Goal: Task Accomplishment & Management: Complete application form

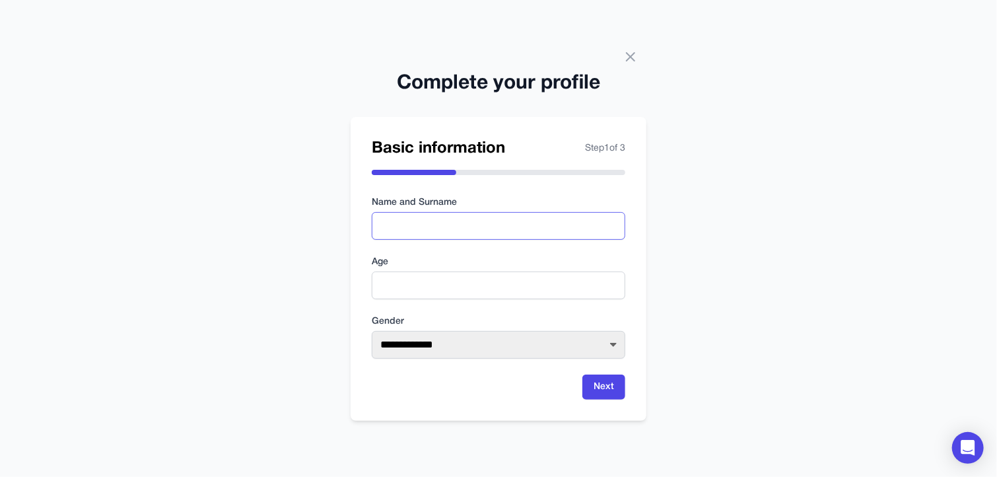
click at [449, 236] on input "text" at bounding box center [499, 226] width 254 height 28
type input "**********"
click at [445, 285] on input "number" at bounding box center [499, 285] width 254 height 28
type input "**"
click at [478, 338] on select "**********" at bounding box center [499, 345] width 254 height 28
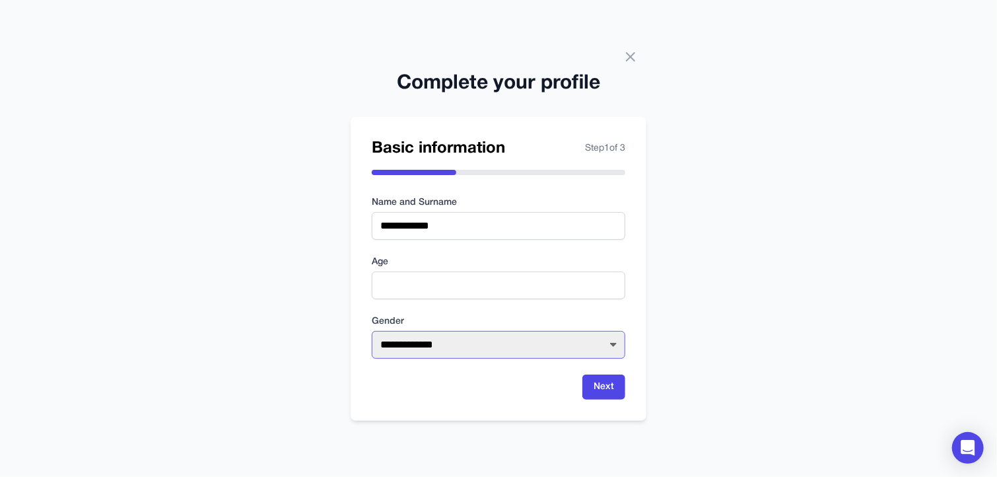
select select "****"
click at [372, 331] on select "**********" at bounding box center [499, 345] width 254 height 28
click at [576, 384] on div "Next" at bounding box center [499, 386] width 254 height 25
click at [590, 386] on button "Next" at bounding box center [603, 386] width 43 height 25
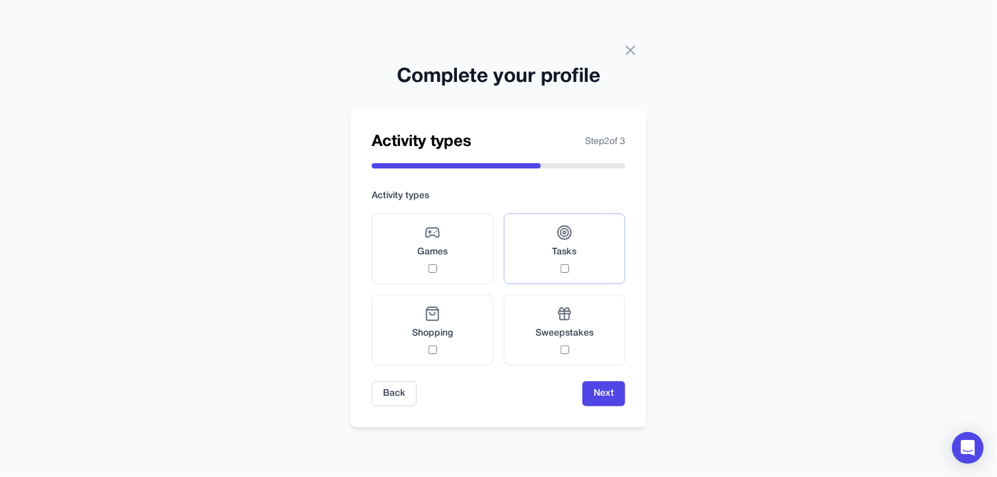
click at [555, 267] on div "Tasks" at bounding box center [565, 249] width 24 height 48
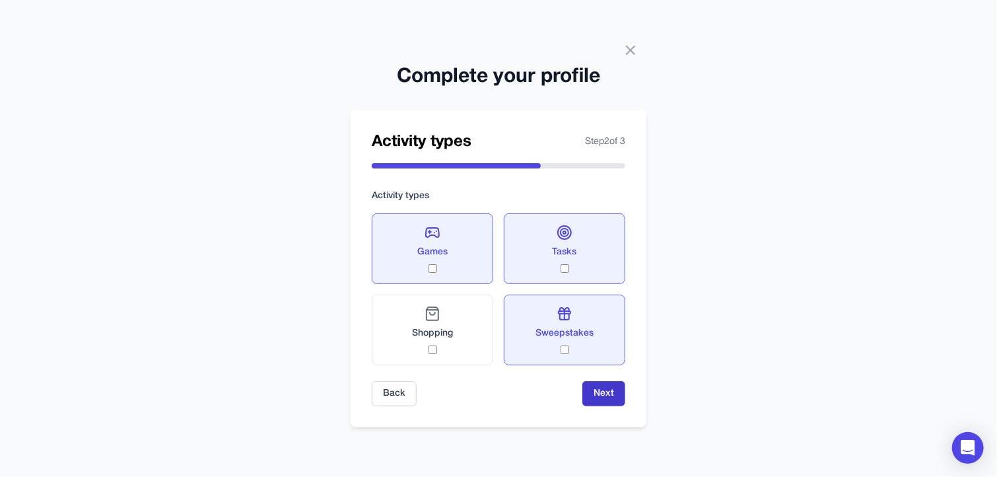
click at [602, 384] on button "Next" at bounding box center [603, 393] width 43 height 25
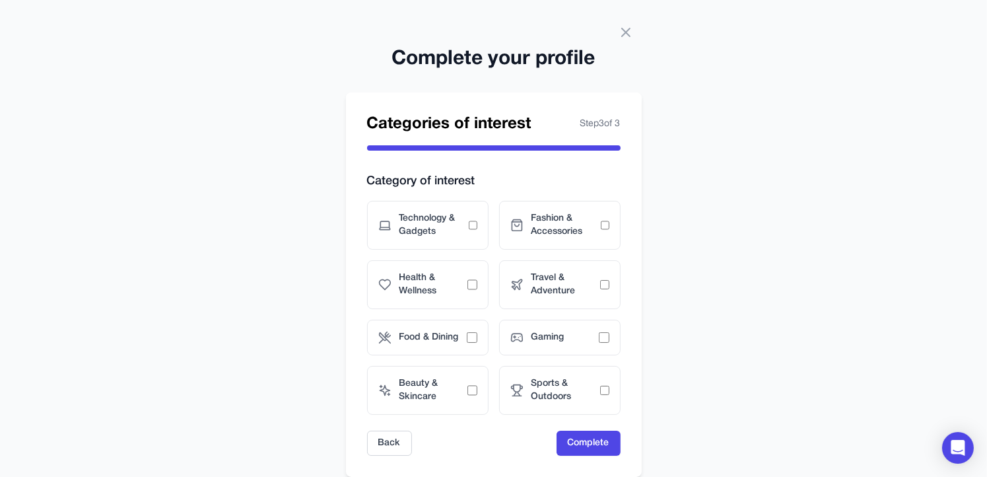
scroll to position [30, 0]
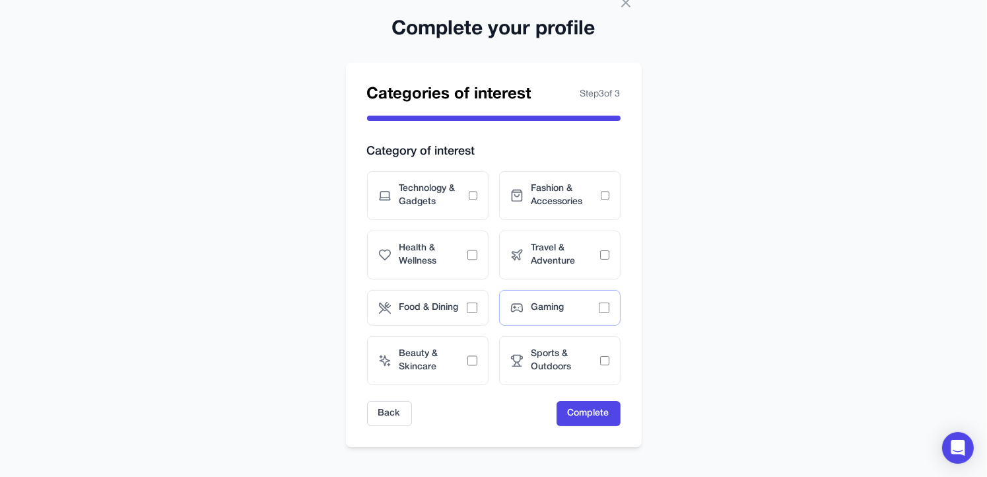
click at [564, 307] on span "Gaming" at bounding box center [565, 307] width 67 height 13
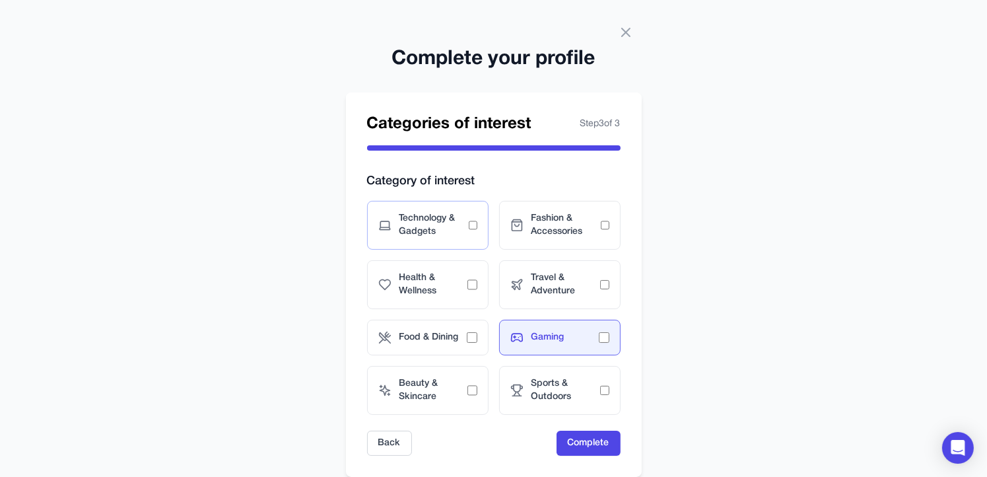
click at [464, 229] on span "Technology & Gadgets" at bounding box center [433, 225] width 69 height 26
click at [443, 337] on span "Food & Dining" at bounding box center [432, 337] width 67 height 13
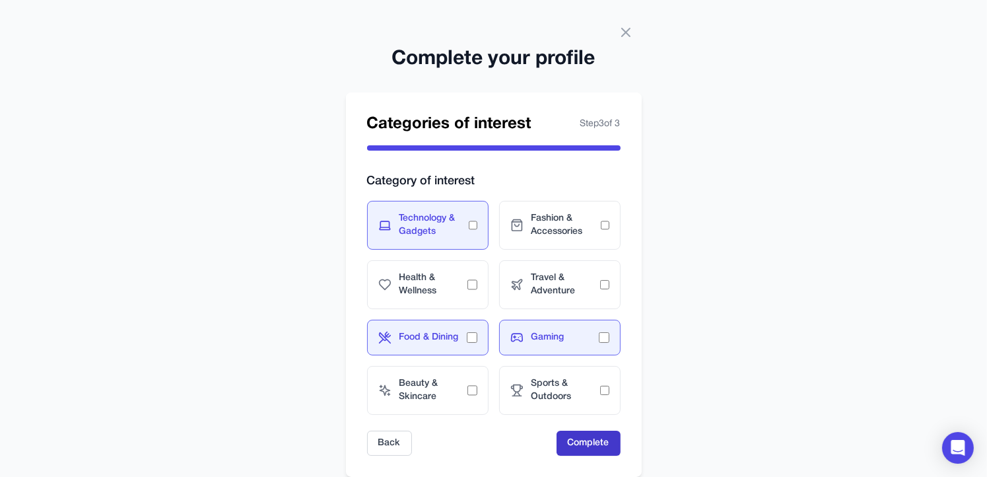
click at [576, 436] on button "Complete" at bounding box center [589, 443] width 64 height 25
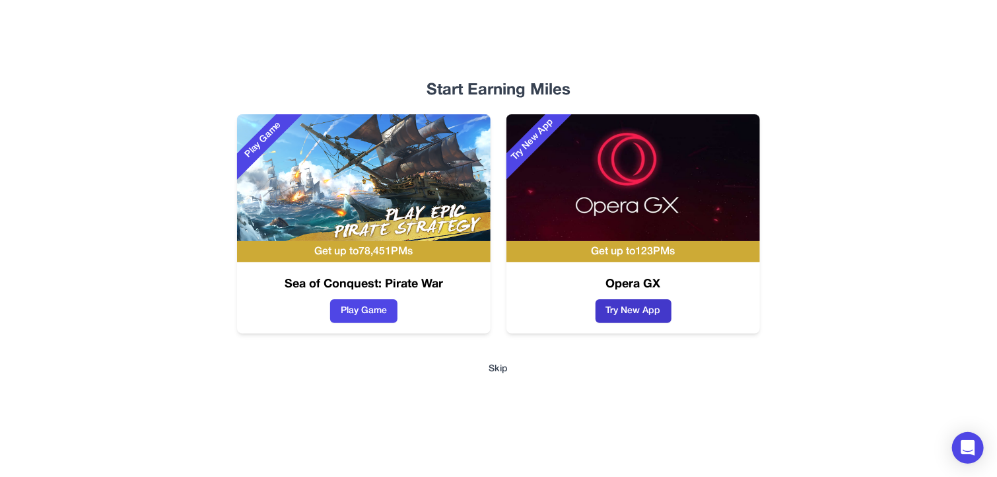
click at [635, 310] on button "Try New App" at bounding box center [634, 311] width 76 height 24
click at [350, 319] on button "Play Game" at bounding box center [363, 311] width 67 height 24
click at [499, 367] on button "Skip" at bounding box center [498, 369] width 19 height 13
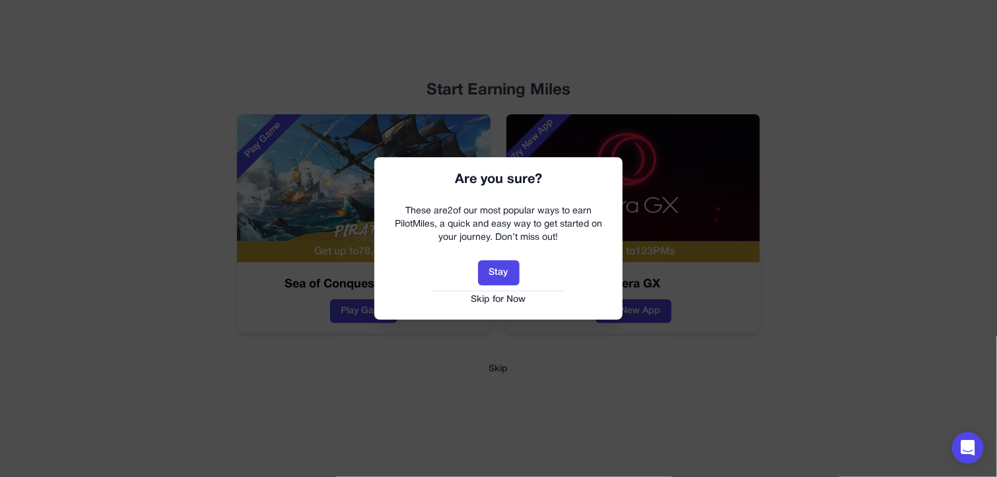
click at [501, 300] on button "Skip for Now" at bounding box center [499, 299] width 222 height 13
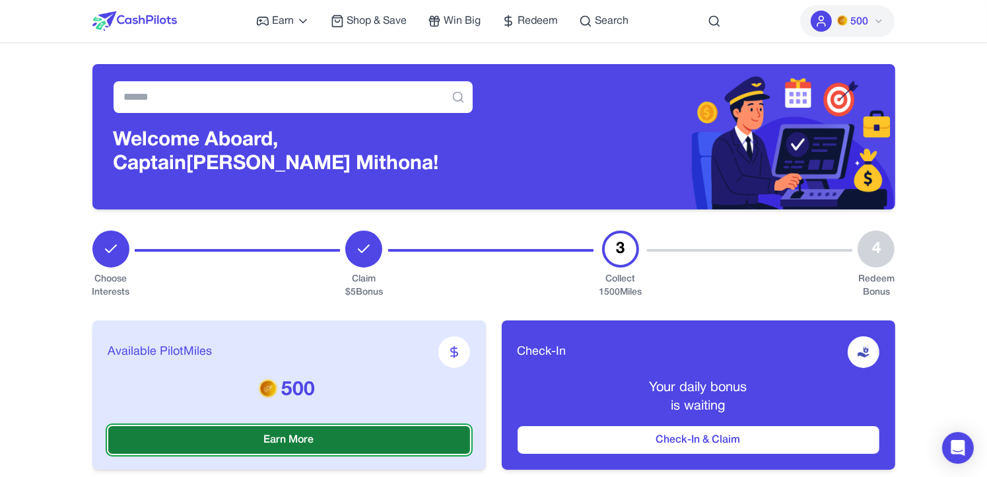
click at [341, 439] on button "Earn More" at bounding box center [289, 440] width 362 height 28
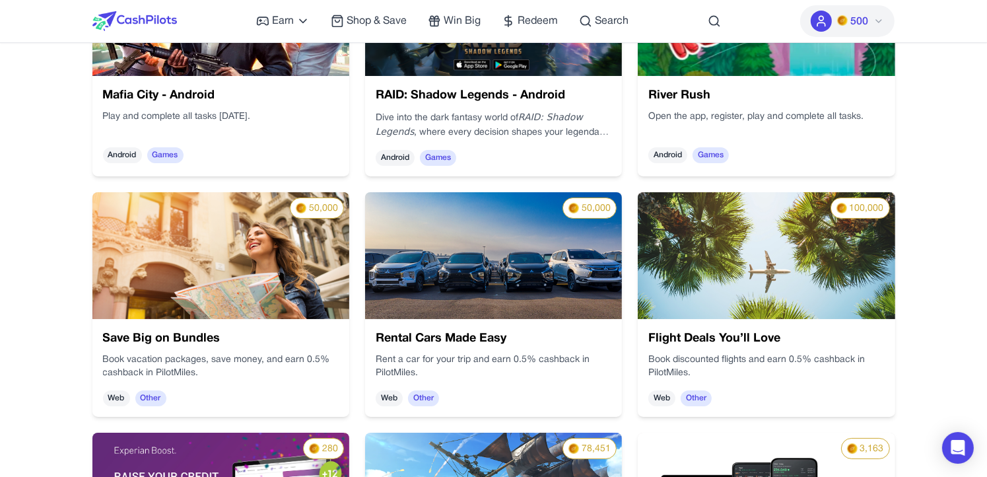
scroll to position [66, 0]
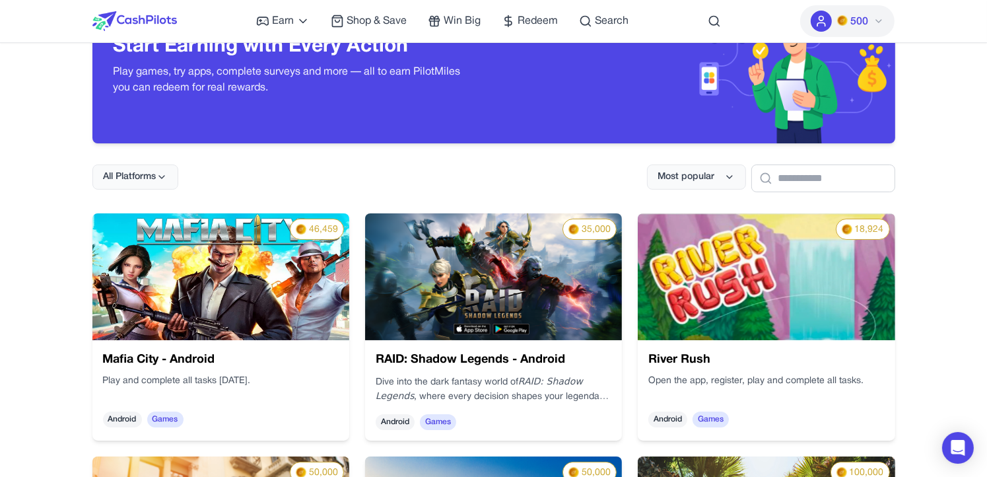
click at [877, 16] on icon at bounding box center [879, 21] width 11 height 11
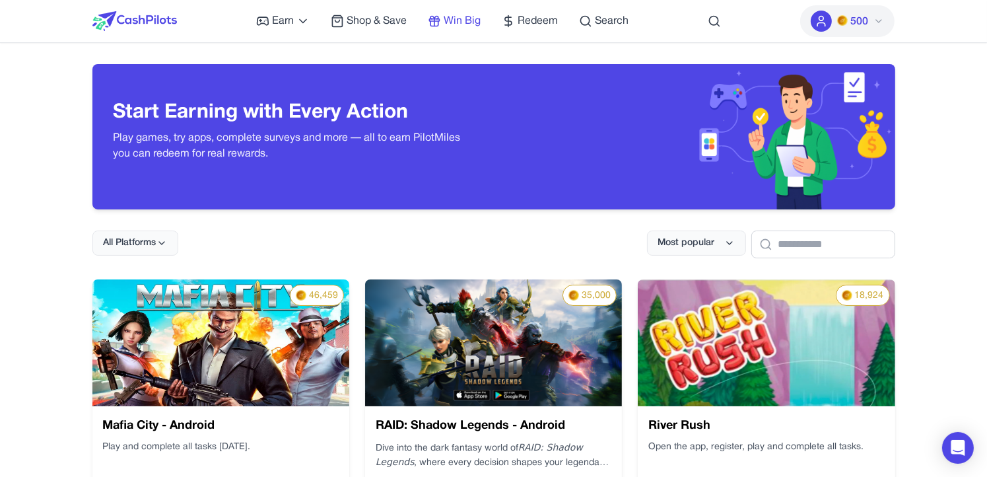
click at [465, 23] on span "Win Big" at bounding box center [462, 21] width 37 height 16
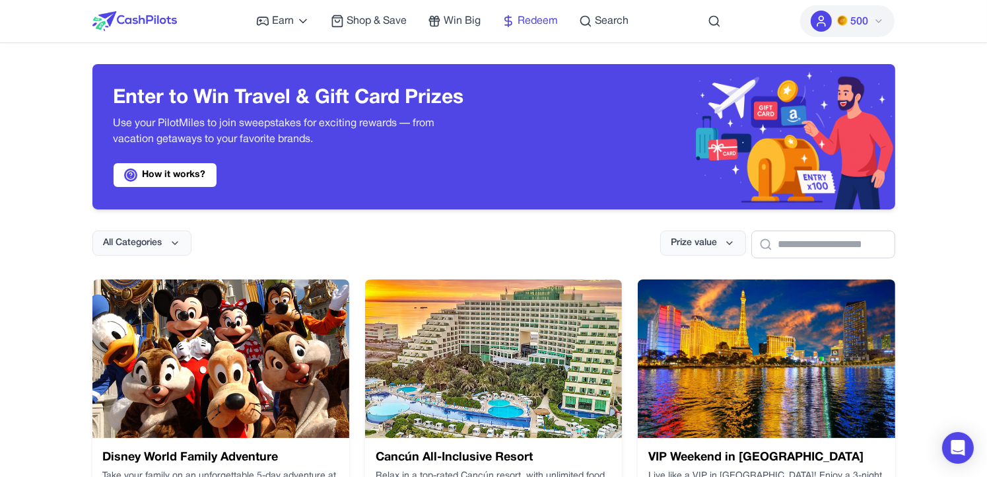
click at [541, 27] on span "Redeem" at bounding box center [538, 21] width 40 height 16
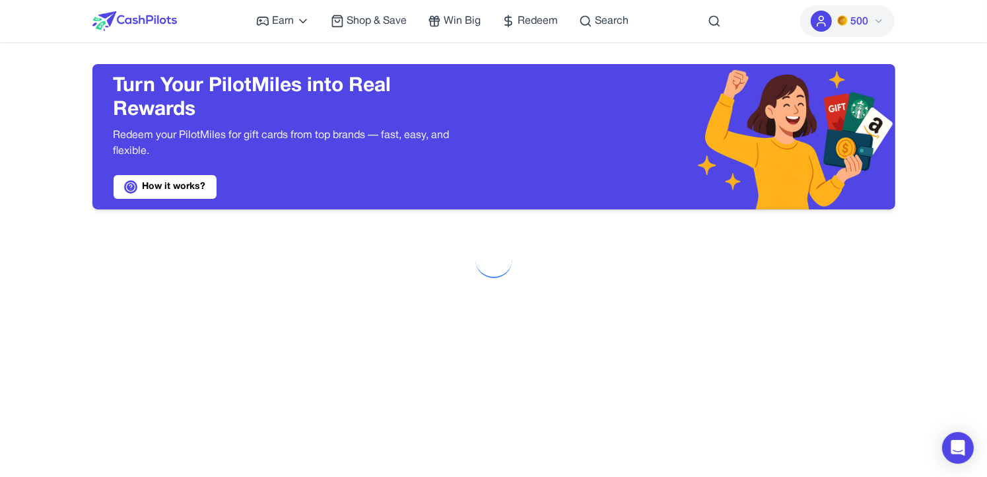
click at [872, 28] on button "500" at bounding box center [847, 21] width 94 height 32
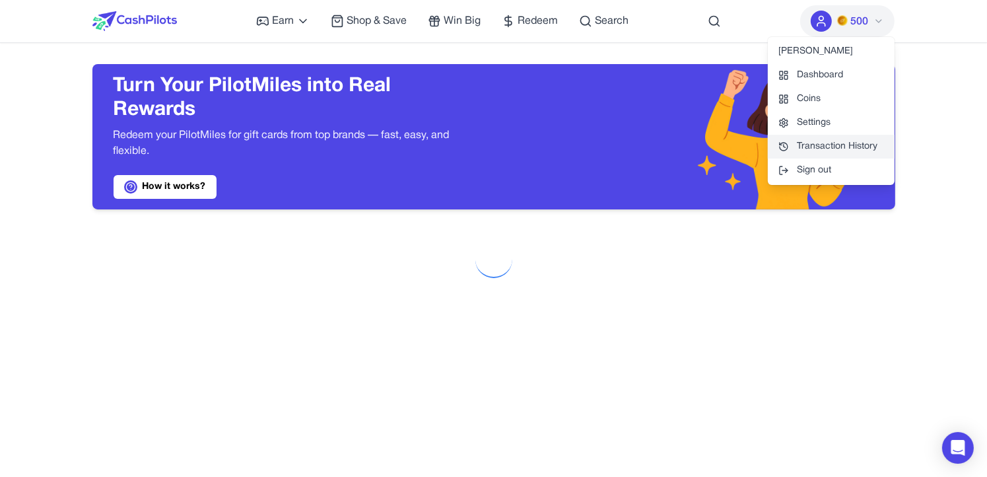
click at [854, 141] on link "Transaction History" at bounding box center [831, 147] width 127 height 24
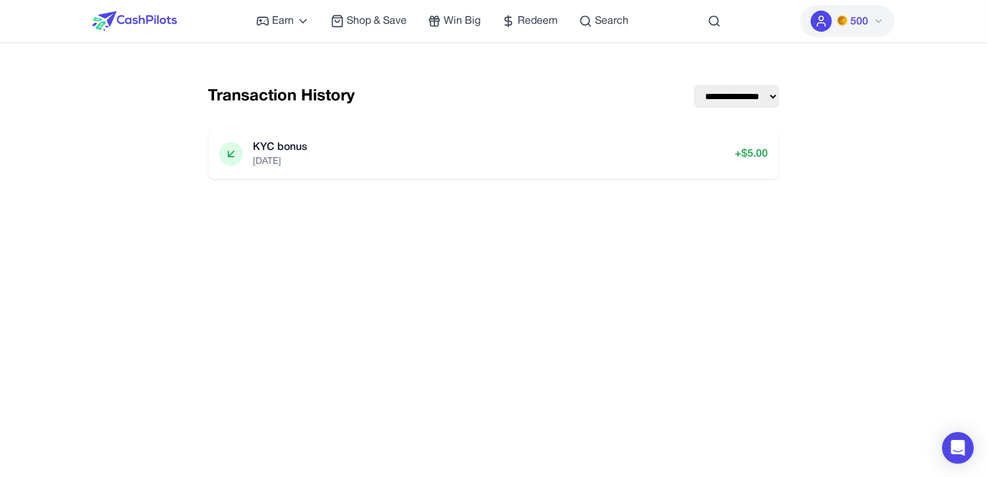
click at [719, 28] on div at bounding box center [714, 21] width 13 height 42
click at [715, 22] on icon at bounding box center [714, 21] width 13 height 13
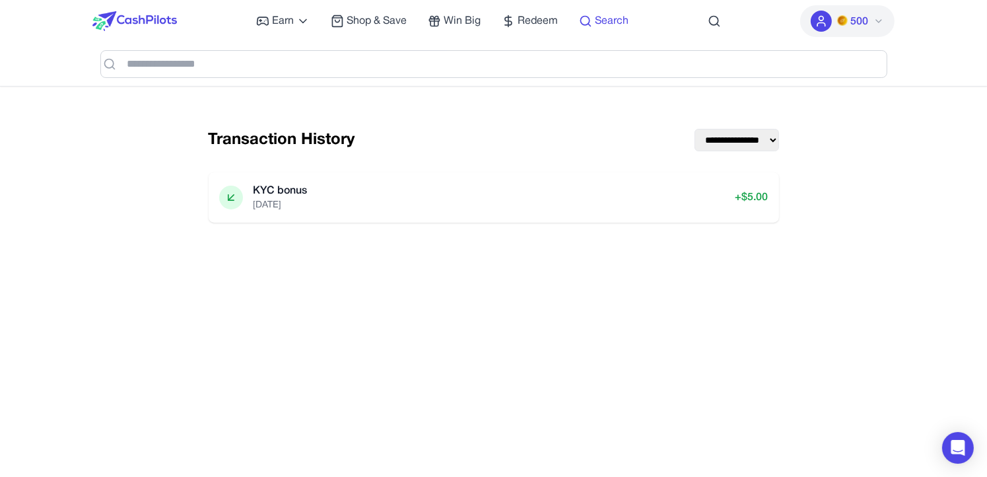
click at [620, 20] on span "Search" at bounding box center [612, 21] width 34 height 16
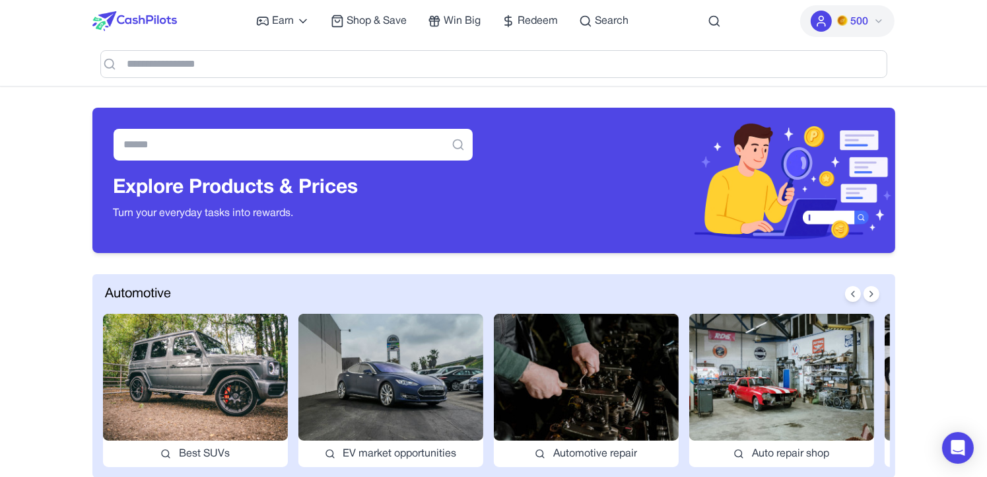
click at [538, 29] on div "Earn Play Games Enjoy fun games and earn Try New App Test new app for rewards T…" at bounding box center [442, 21] width 372 height 42
click at [537, 26] on span "Redeem" at bounding box center [538, 21] width 40 height 16
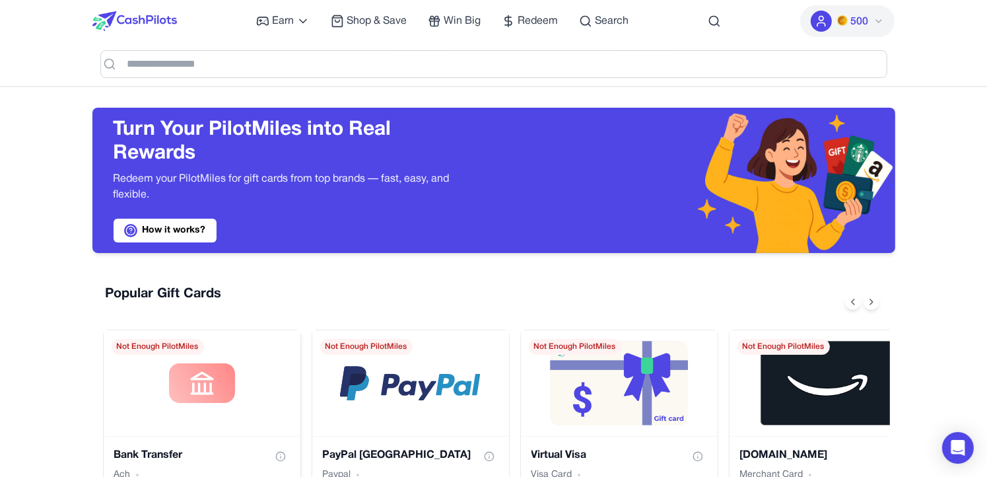
scroll to position [132, 0]
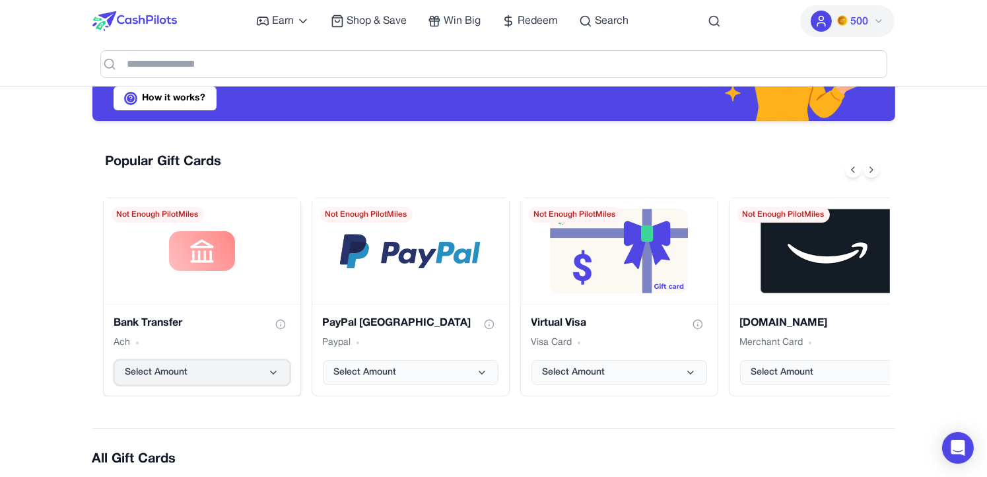
click at [267, 368] on button "Select Amount" at bounding box center [202, 372] width 176 height 25
click at [497, 149] on div "Popular Gift Cards Bank Transfer Ach Select Amount Not Enough PilotMiles PayPal…" at bounding box center [493, 274] width 803 height 265
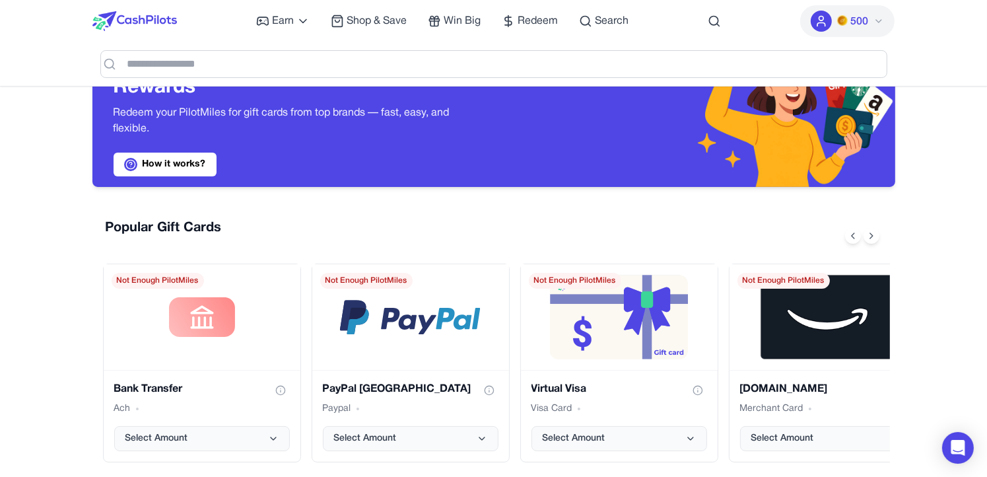
click at [394, 25] on span "Shop & Save" at bounding box center [377, 21] width 60 height 16
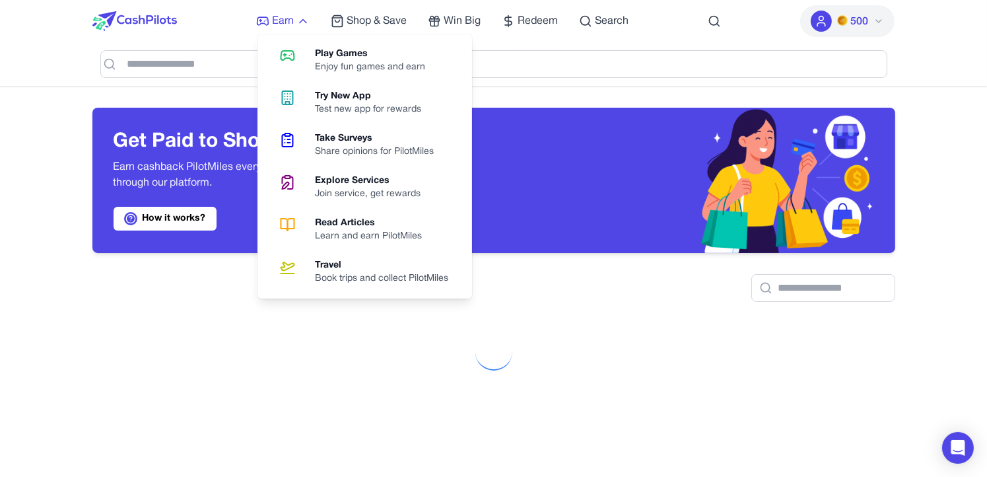
click at [283, 21] on span "Earn" at bounding box center [283, 21] width 22 height 16
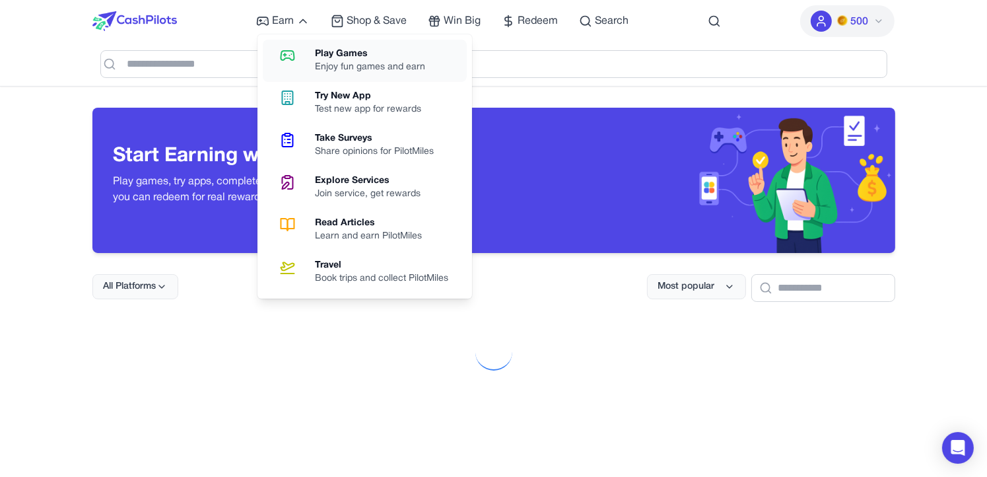
click at [351, 48] on div "Play Games" at bounding box center [375, 54] width 121 height 13
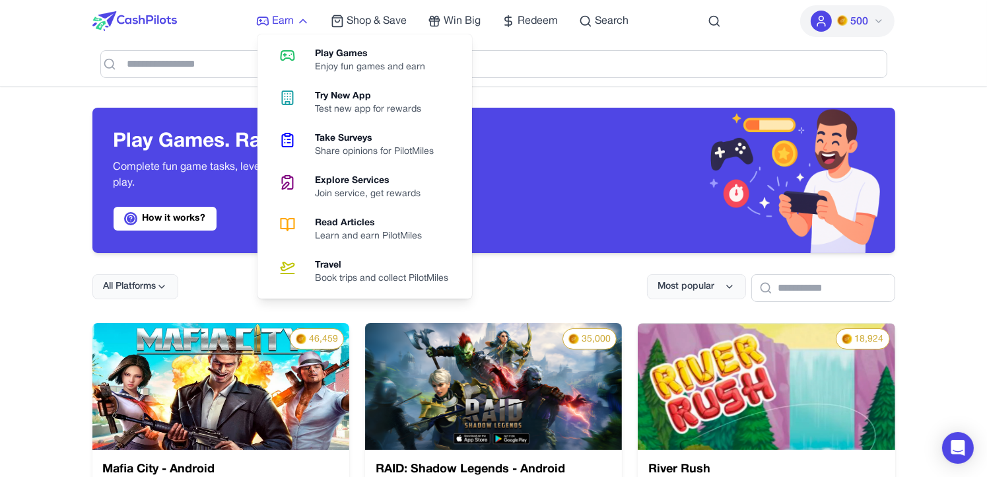
click at [291, 24] on span "Earn" at bounding box center [283, 21] width 22 height 16
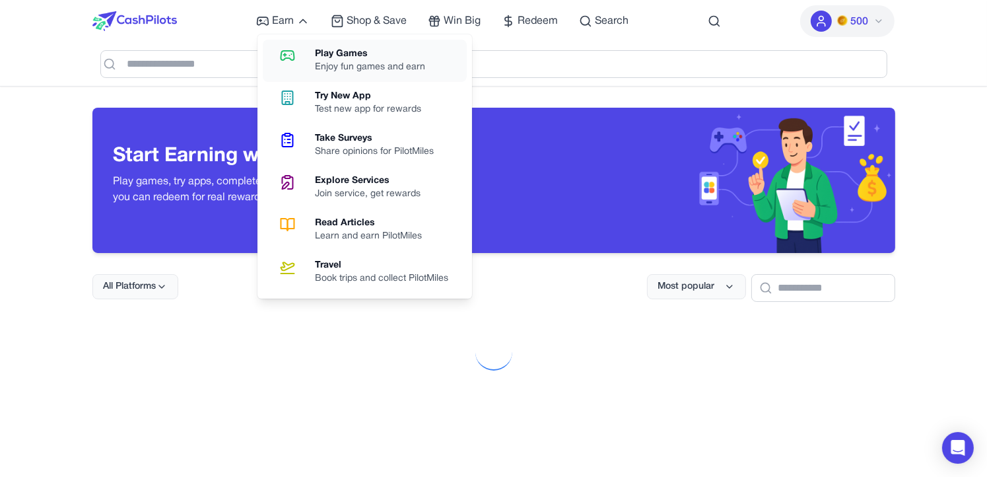
click at [339, 56] on div "Play Games" at bounding box center [375, 54] width 121 height 13
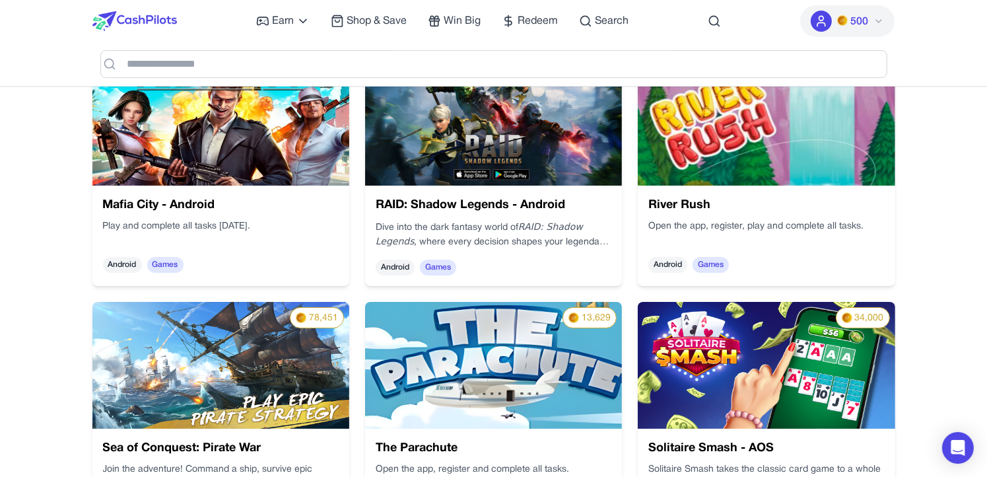
scroll to position [396, 0]
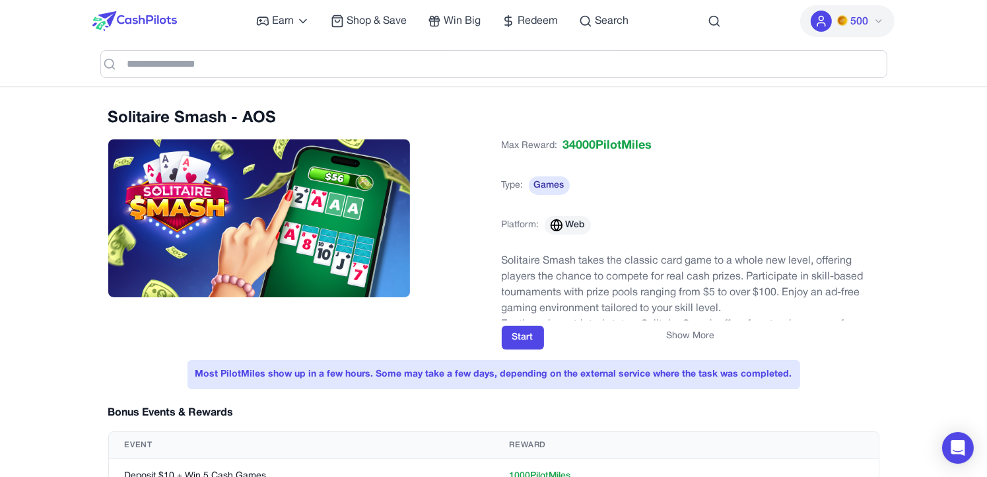
click at [528, 333] on div "Show More" at bounding box center [691, 336] width 378 height 13
click at [526, 331] on div "Show More" at bounding box center [691, 336] width 378 height 13
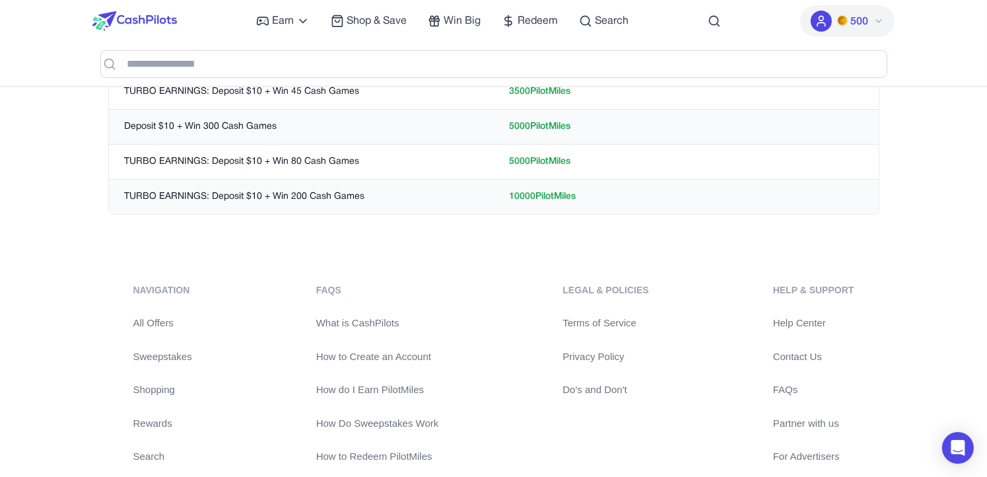
scroll to position [396, 0]
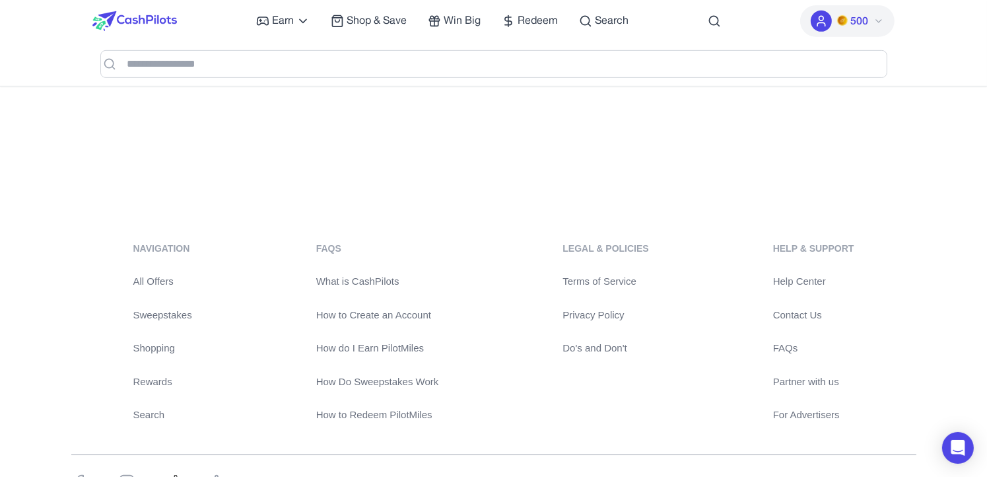
scroll to position [413, 0]
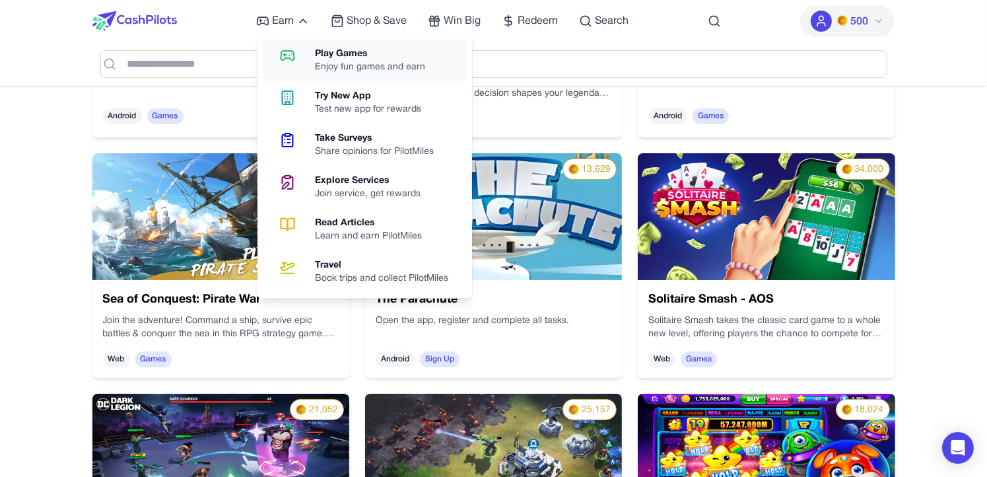
click at [338, 59] on div "Play Games" at bounding box center [375, 54] width 121 height 13
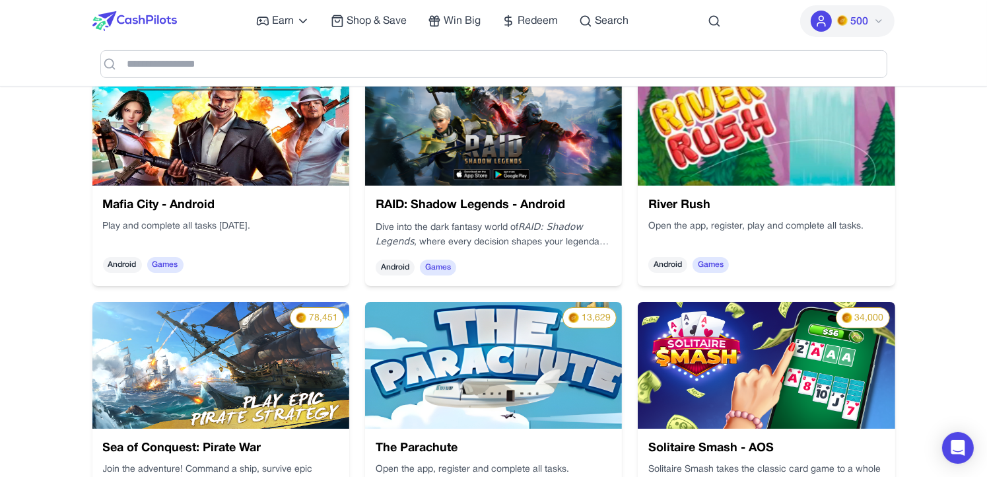
scroll to position [396, 0]
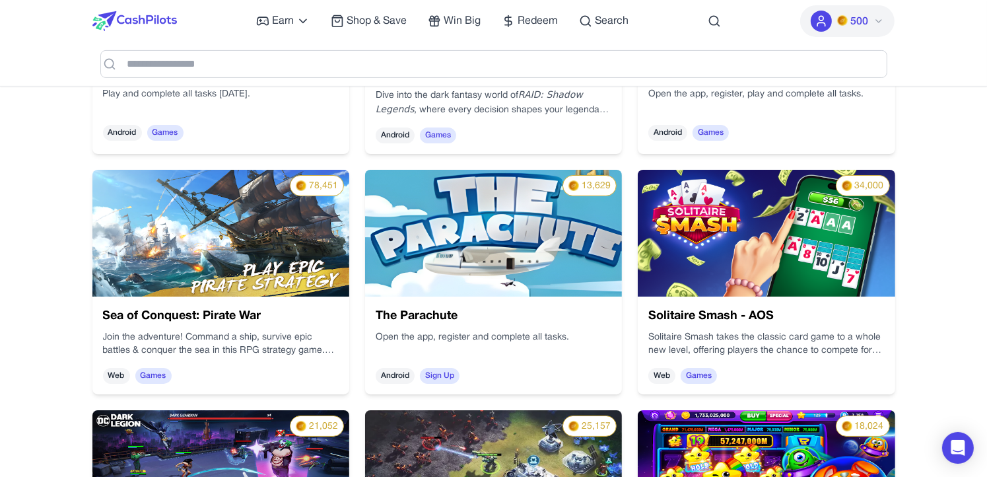
click at [176, 353] on span "Games" at bounding box center [195, 343] width 38 height 20
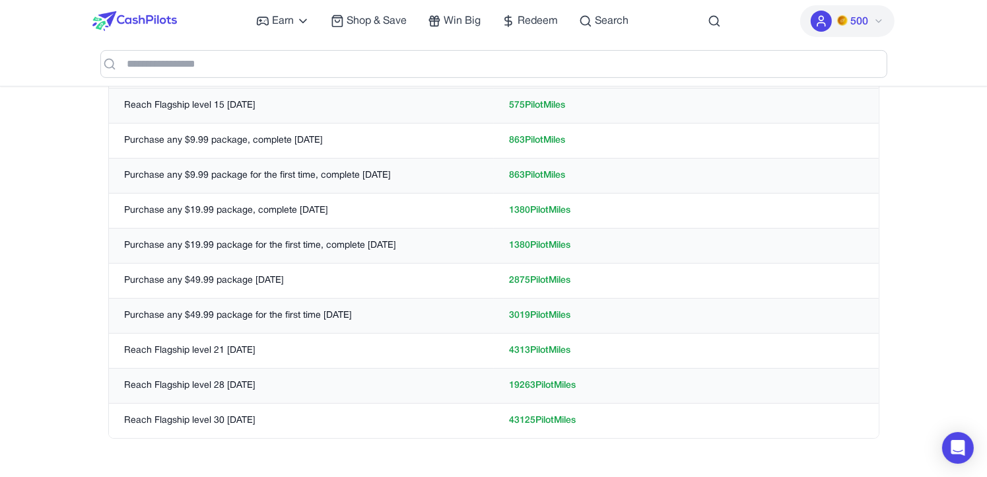
scroll to position [198, 0]
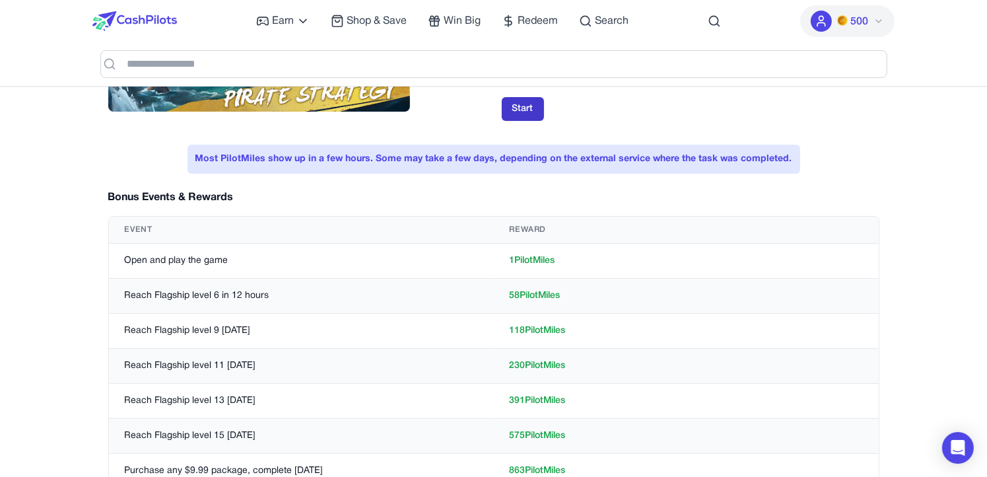
click at [520, 102] on button "Start" at bounding box center [523, 109] width 42 height 24
click at [526, 112] on button "Start" at bounding box center [523, 109] width 42 height 24
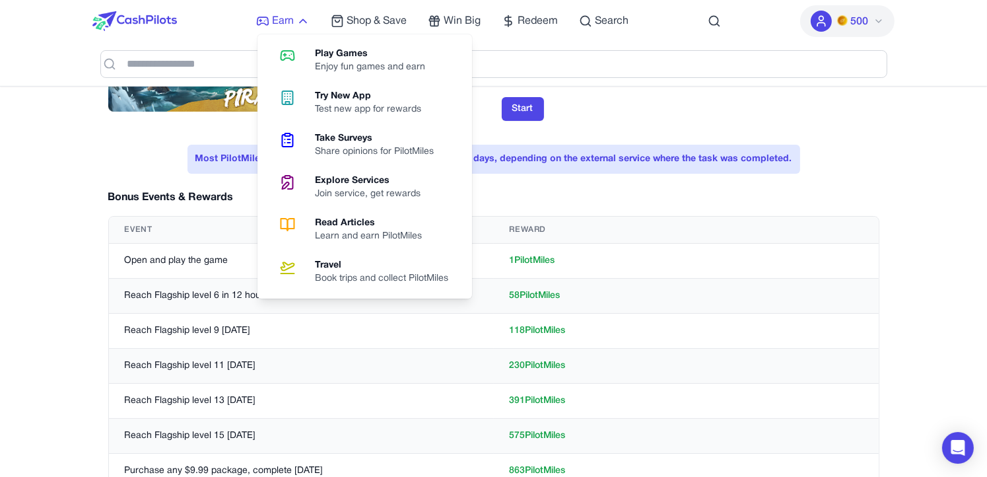
click at [305, 25] on icon at bounding box center [302, 21] width 13 height 13
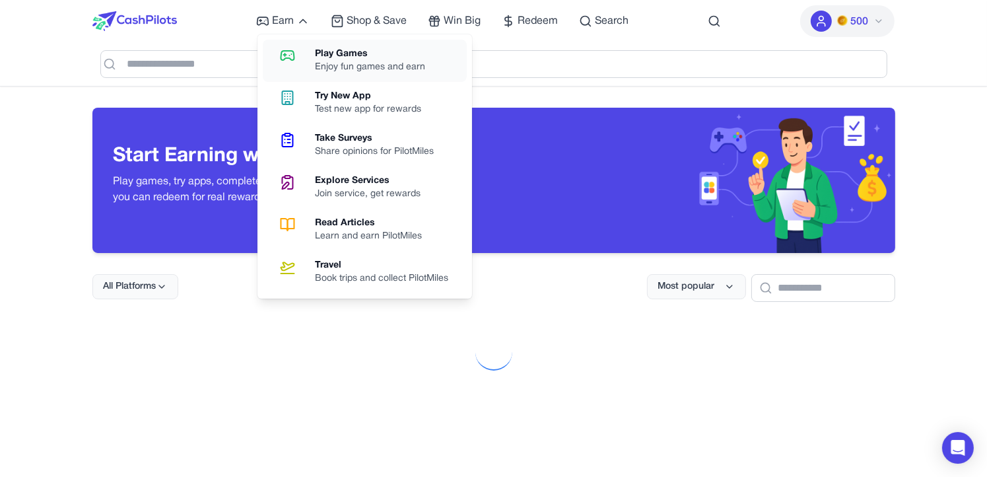
click at [326, 63] on div "Enjoy fun games and earn" at bounding box center [375, 67] width 121 height 13
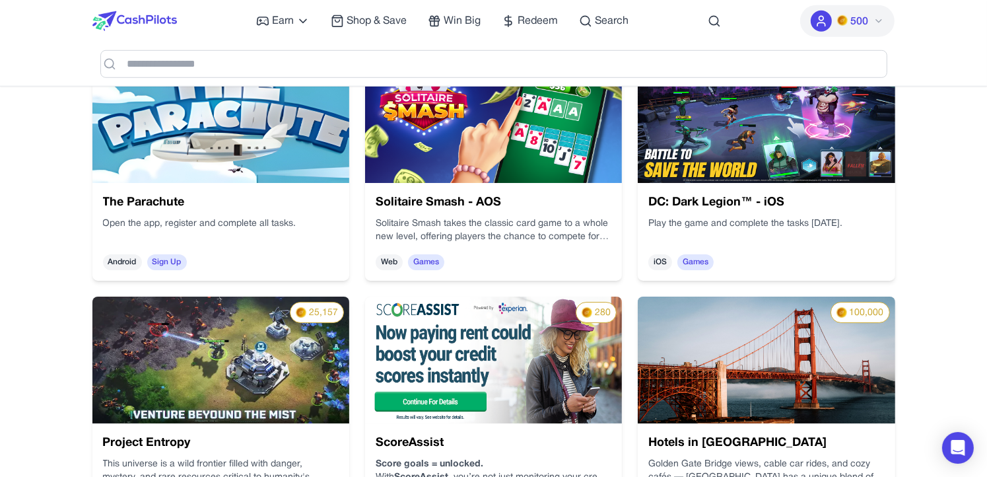
scroll to position [1123, 0]
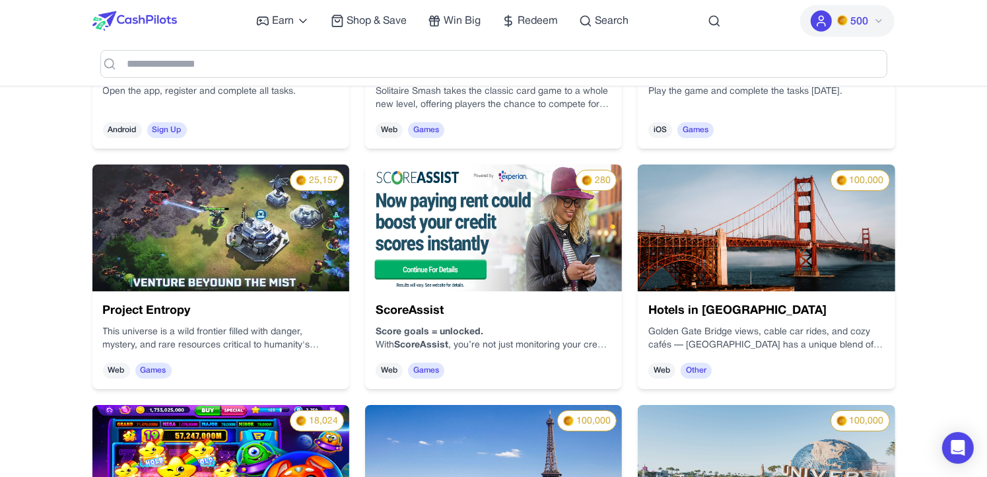
click at [238, 326] on p "This universe is a wild frontier filled with danger, mystery, and rare resource…" at bounding box center [221, 339] width 236 height 26
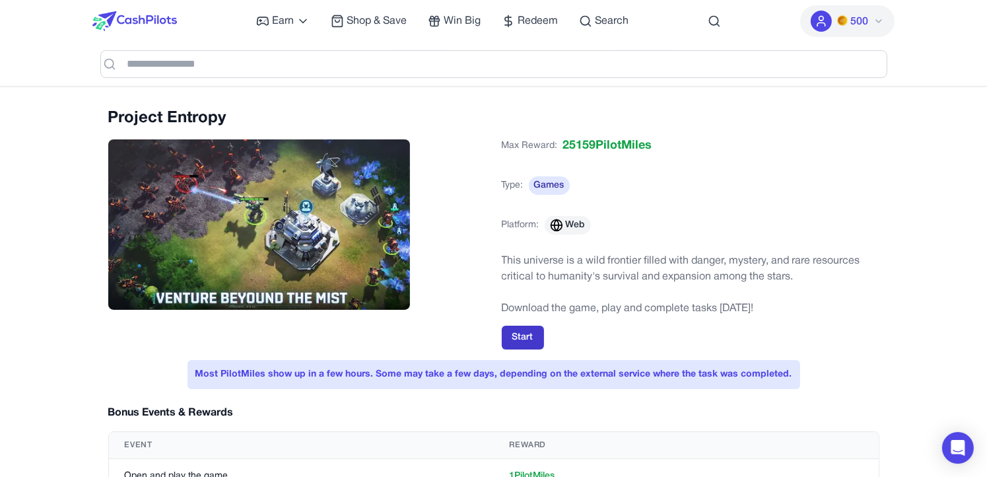
click at [534, 337] on button "Start" at bounding box center [523, 338] width 42 height 24
click at [530, 331] on button "Start" at bounding box center [523, 338] width 42 height 24
